Goal: Check status: Check status

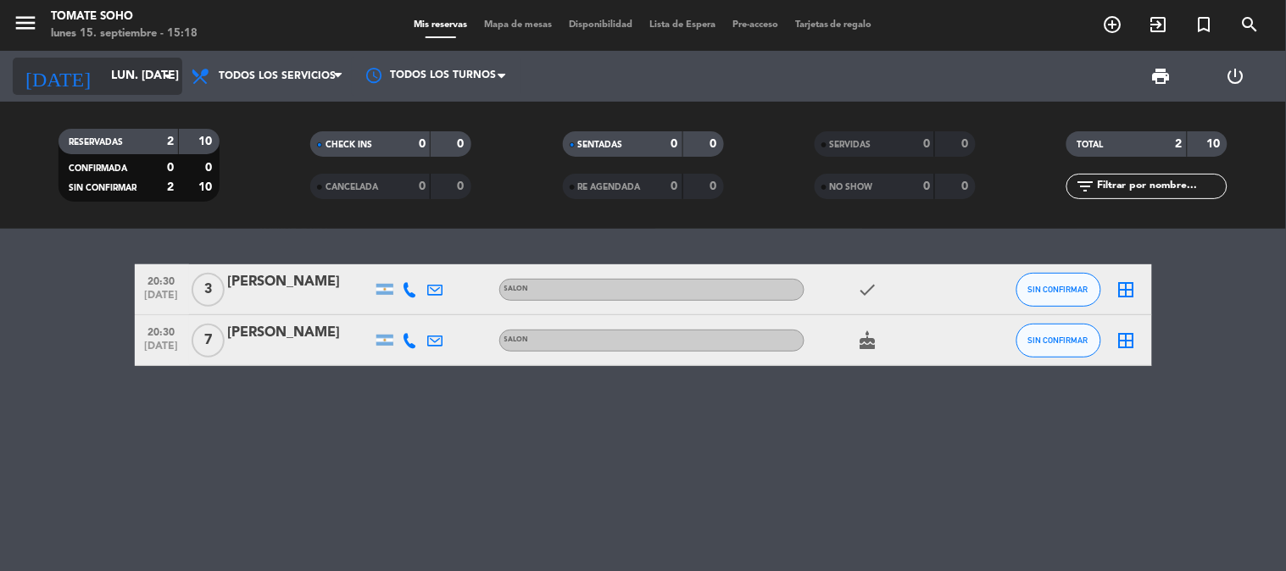
click at [142, 83] on input "lun. [DATE]" at bounding box center [183, 76] width 161 height 31
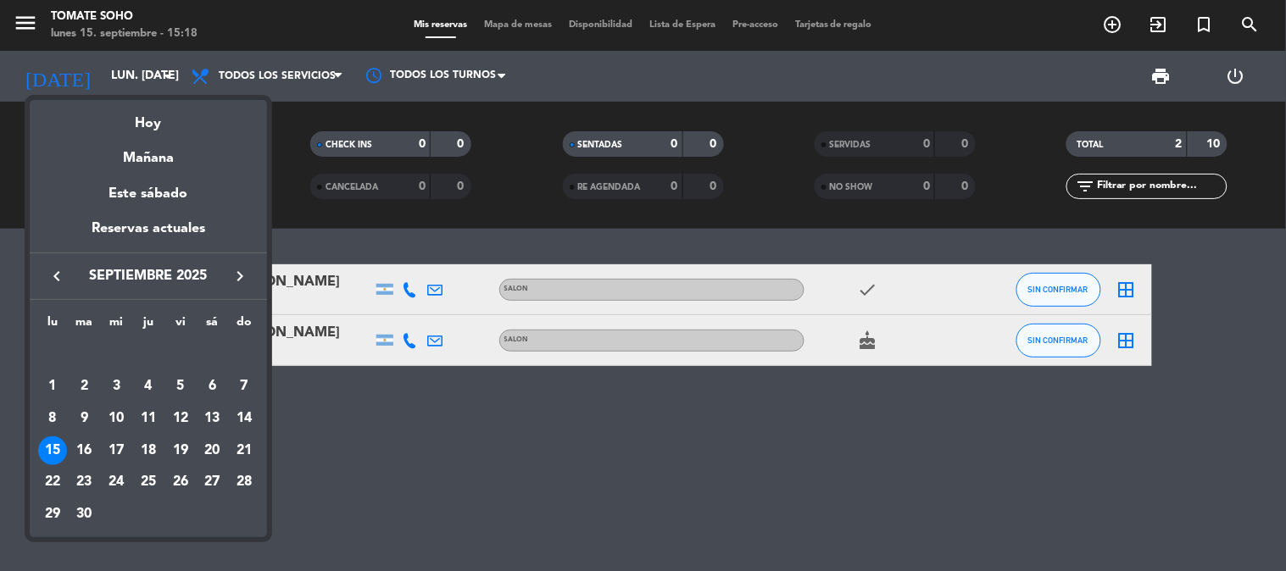
click at [56, 452] on div "15" at bounding box center [52, 451] width 29 height 29
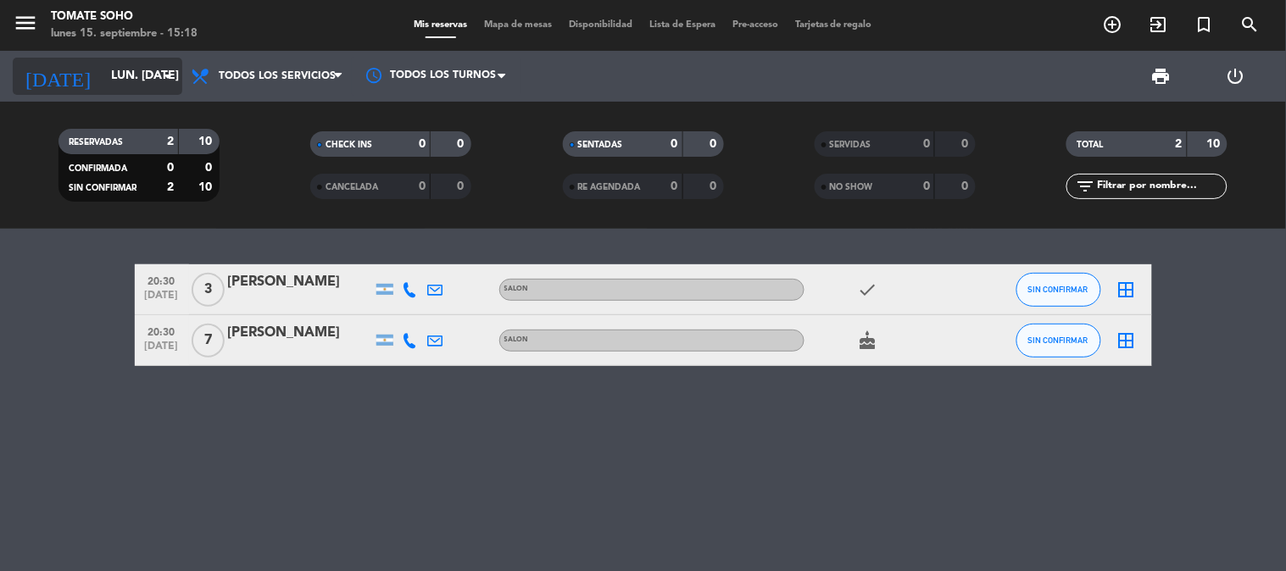
click at [121, 79] on input "lun. [DATE]" at bounding box center [183, 76] width 161 height 31
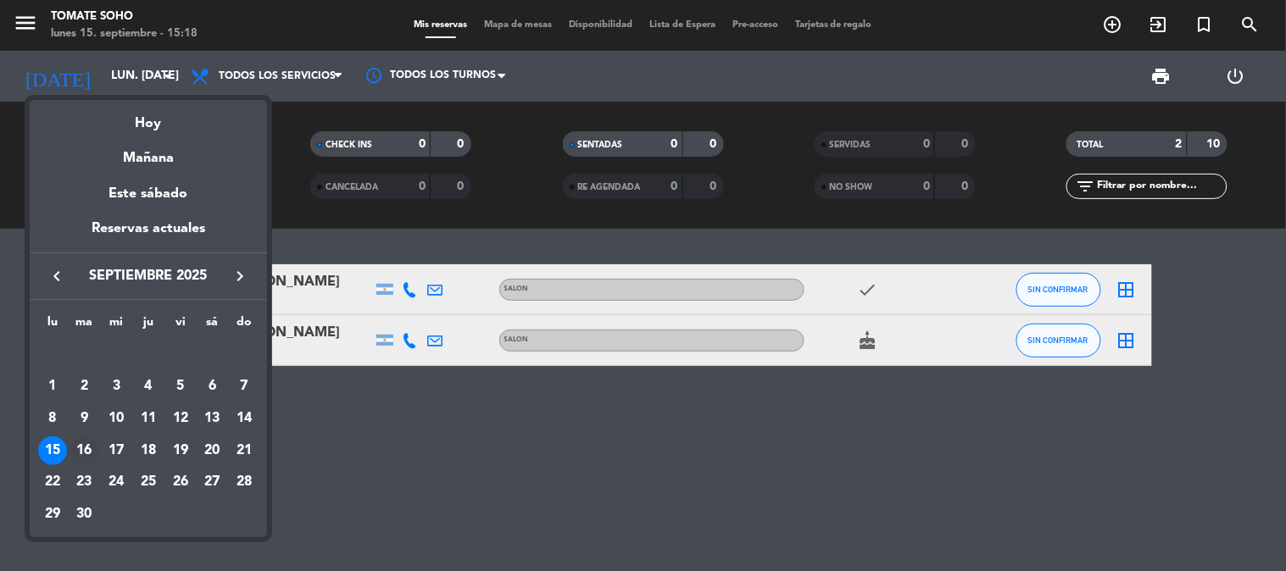
click at [86, 450] on div "16" at bounding box center [84, 451] width 29 height 29
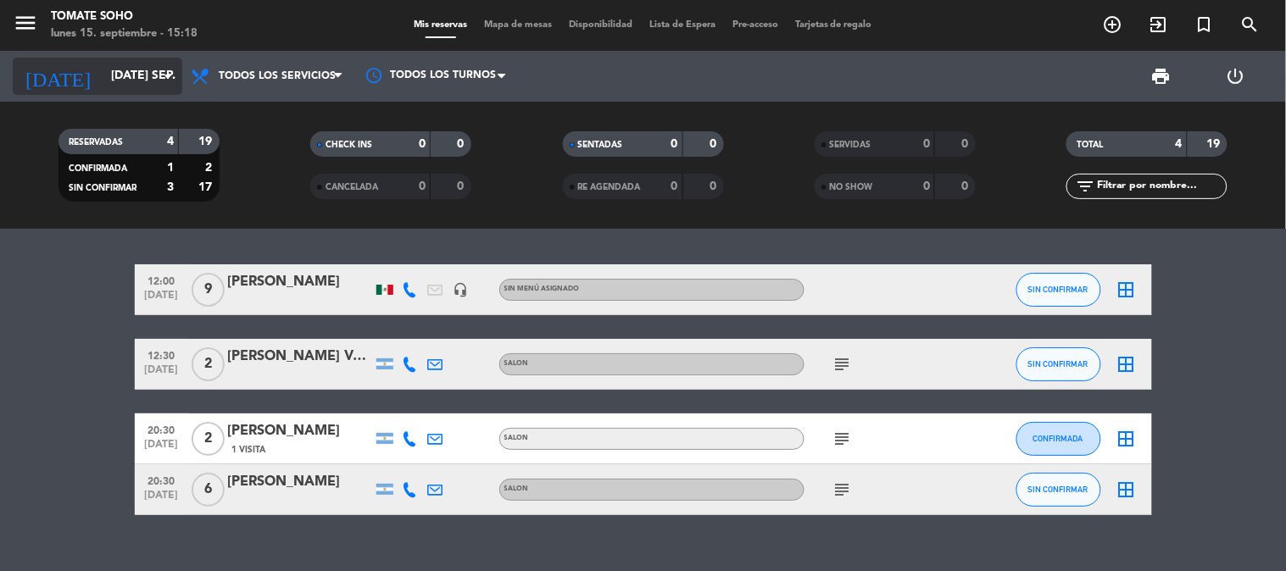
click at [124, 75] on input "[DATE] sep." at bounding box center [183, 76] width 161 height 31
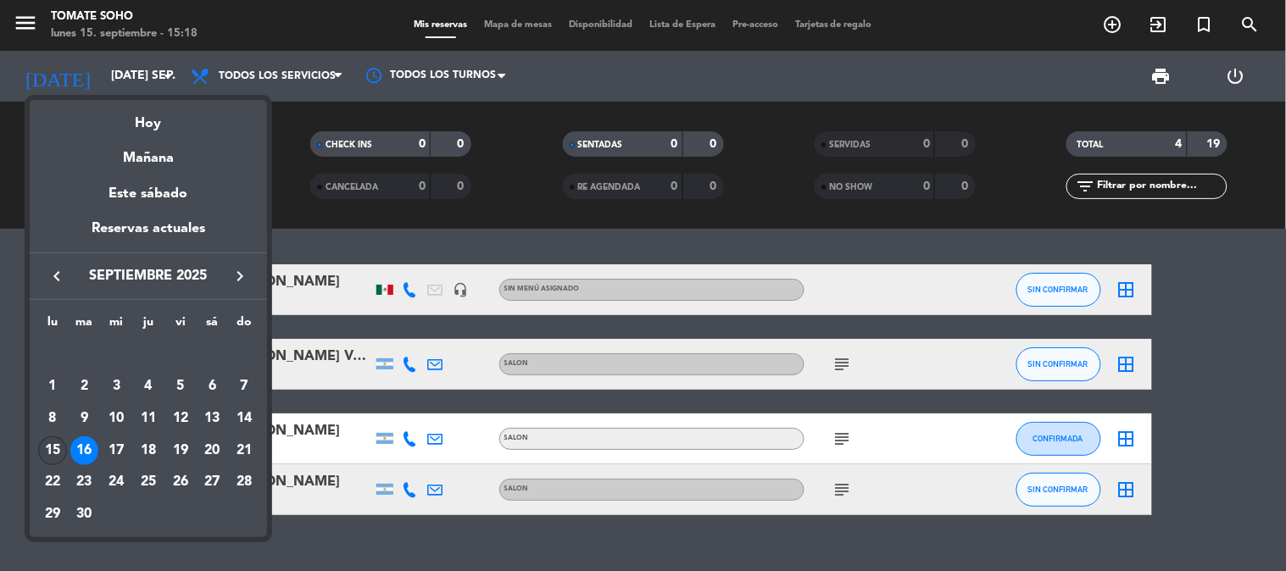
click at [52, 445] on div "15" at bounding box center [52, 451] width 29 height 29
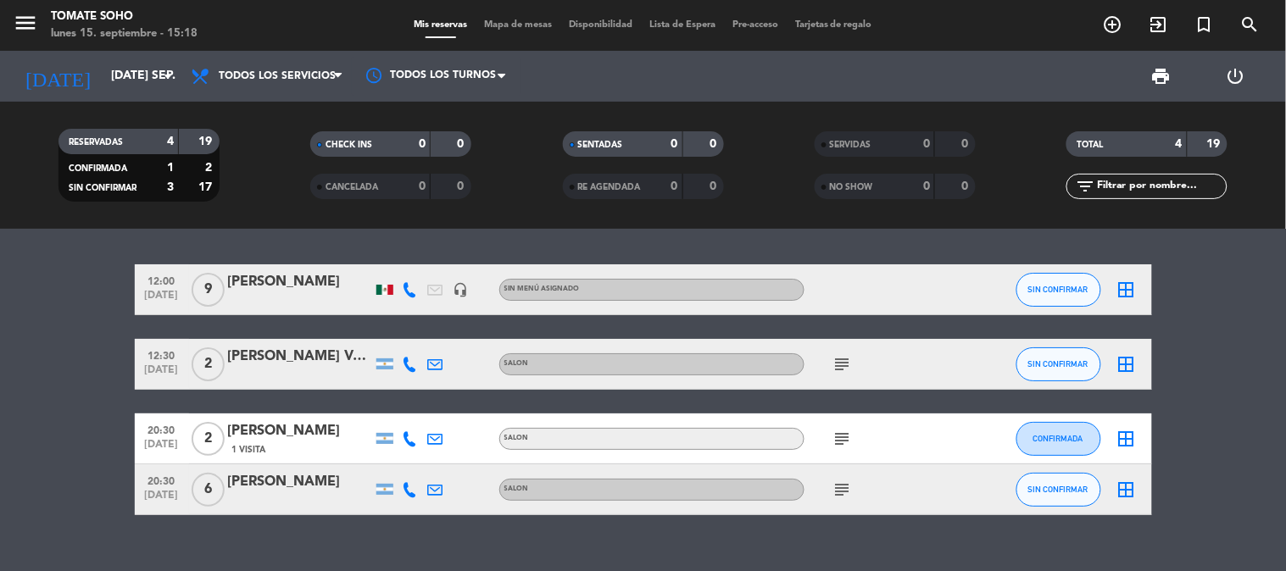
type input "lun. [DATE]"
